Goal: Navigation & Orientation: Go to known website

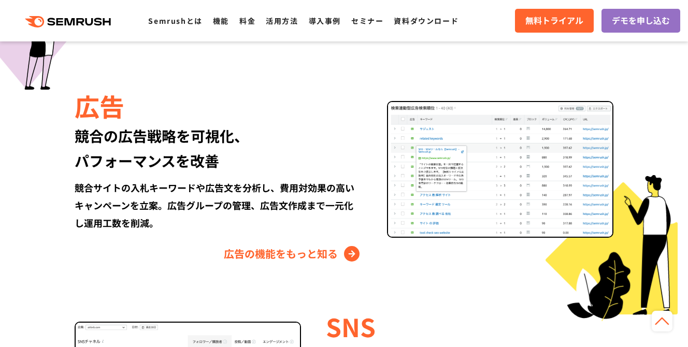
scroll to position [1194, 0]
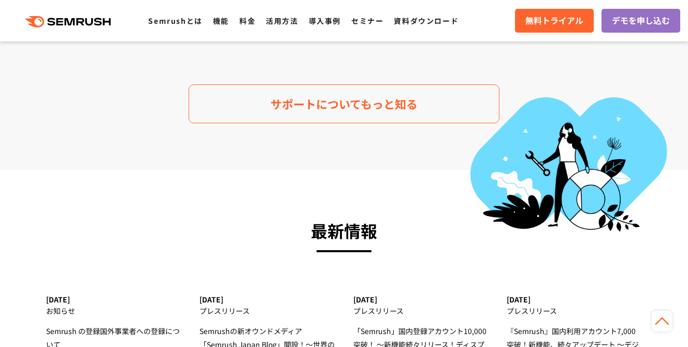
scroll to position [3270, 0]
